Goal: Transaction & Acquisition: Purchase product/service

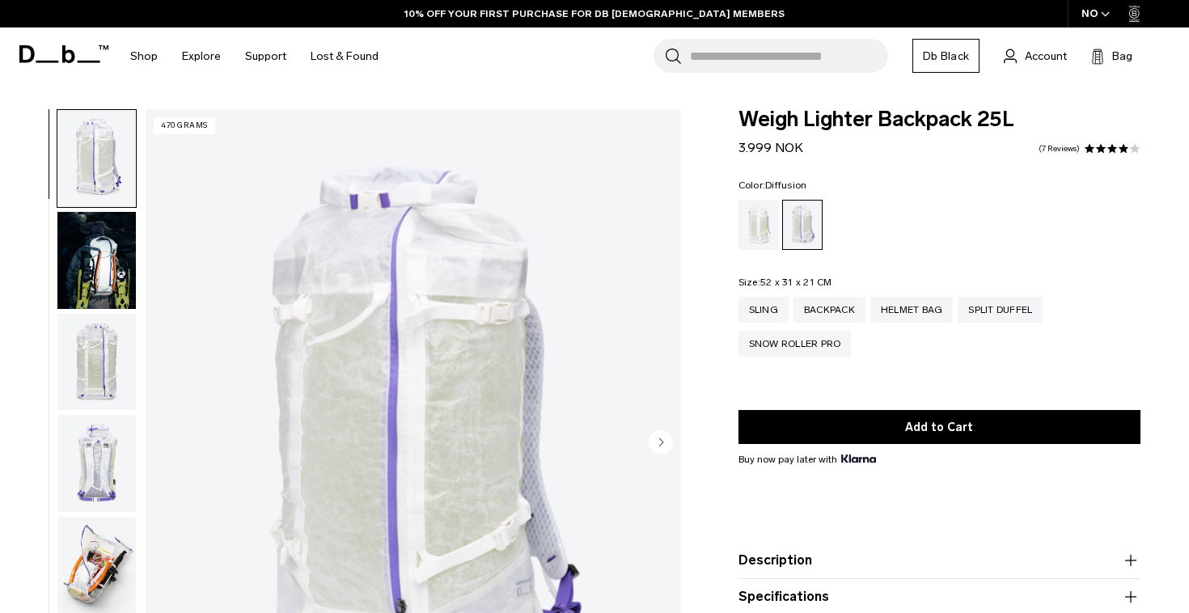
click at [770, 216] on div "Diffusion" at bounding box center [758, 225] width 41 height 50
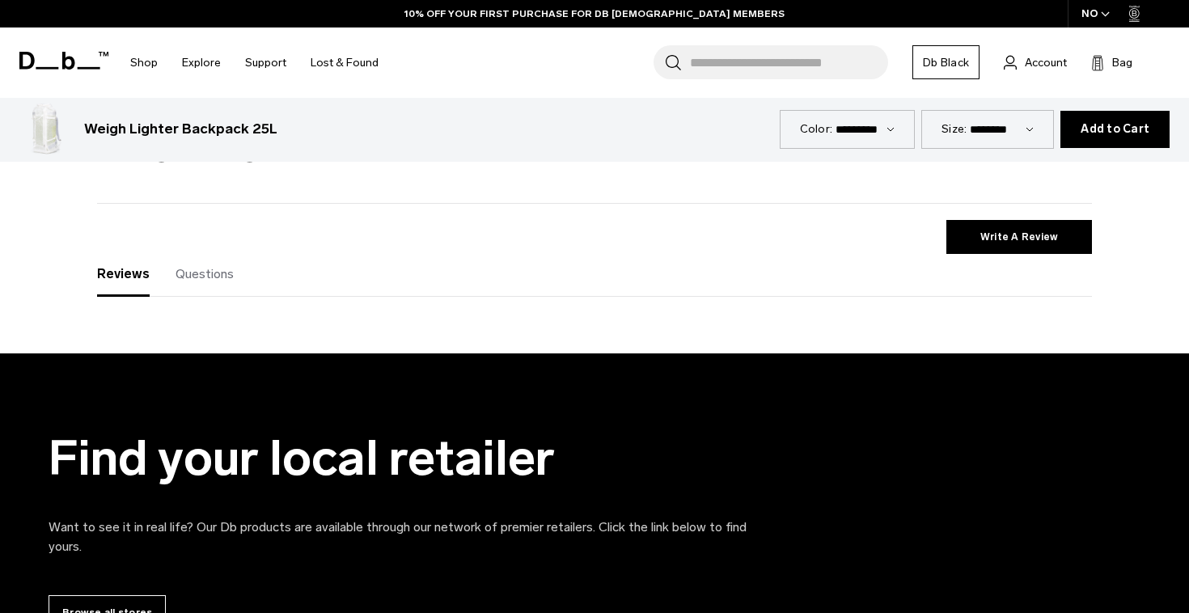
scroll to position [2953, 0]
